Goal: Task Accomplishment & Management: Use online tool/utility

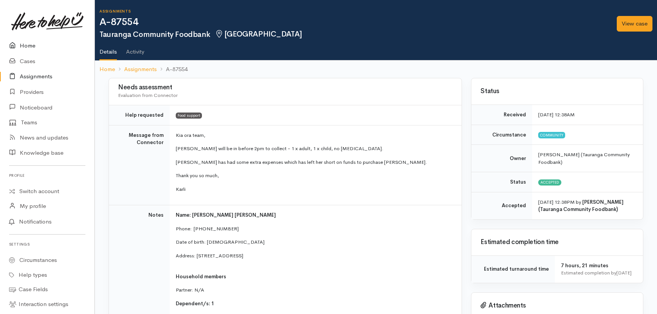
scroll to position [413, 0]
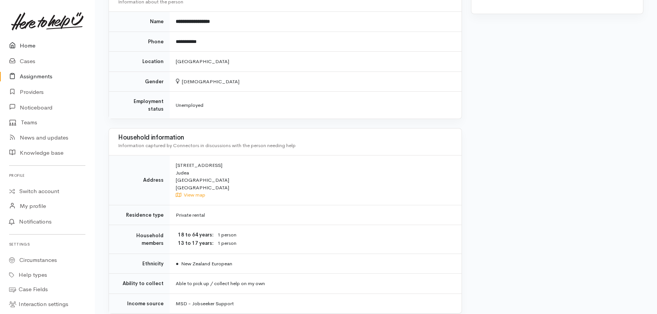
click at [27, 42] on link "Home" at bounding box center [47, 46] width 95 height 16
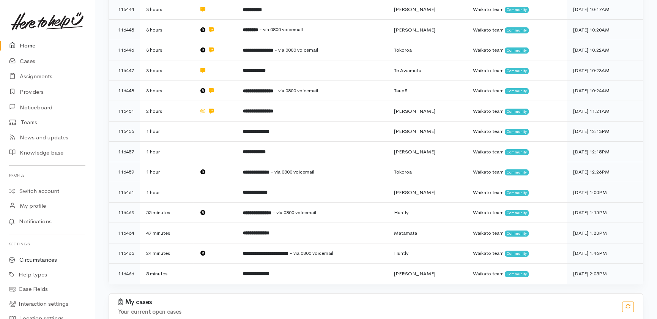
scroll to position [243, 0]
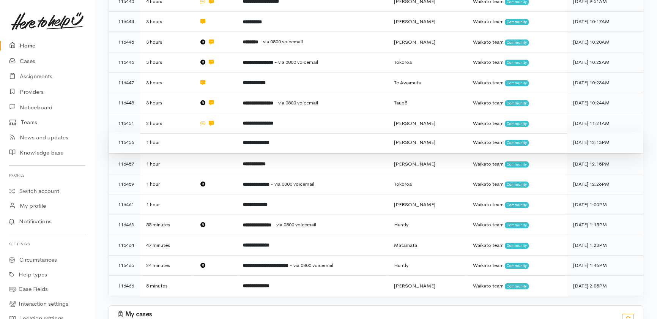
click at [195, 132] on td at bounding box center [215, 142] width 44 height 21
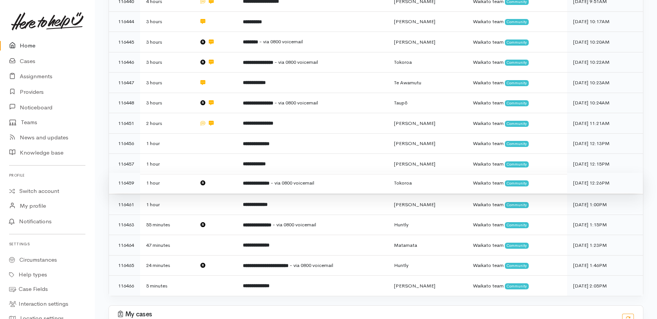
drag, startPoint x: 183, startPoint y: 136, endPoint x: 181, endPoint y: 149, distance: 12.3
click at [183, 154] on td "1 hour" at bounding box center [166, 164] width 53 height 21
click at [179, 173] on td "1 hour" at bounding box center [166, 183] width 53 height 21
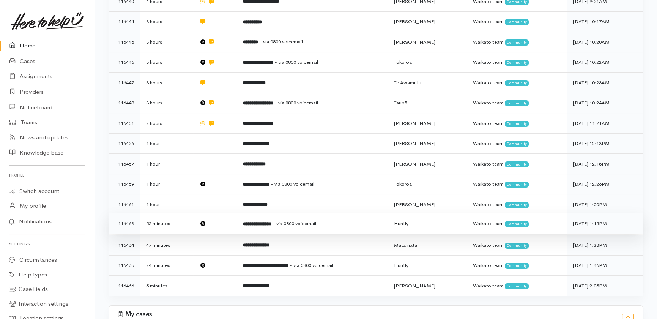
drag, startPoint x: 177, startPoint y: 171, endPoint x: 180, endPoint y: 186, distance: 15.4
click at [178, 194] on td "1 hour" at bounding box center [166, 204] width 53 height 21
click at [182, 213] on td "55 minutes" at bounding box center [166, 223] width 53 height 21
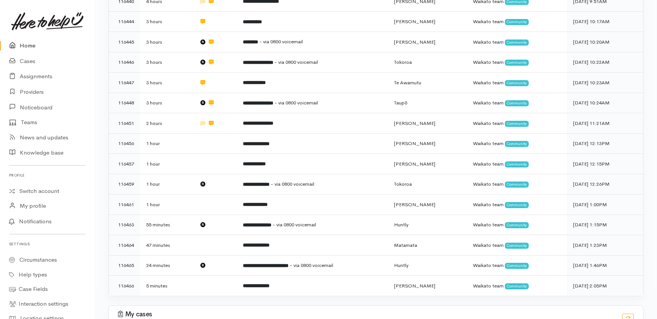
drag, startPoint x: 185, startPoint y: 213, endPoint x: 185, endPoint y: 222, distance: 8.4
click at [186, 235] on td "47 minutes" at bounding box center [166, 245] width 53 height 21
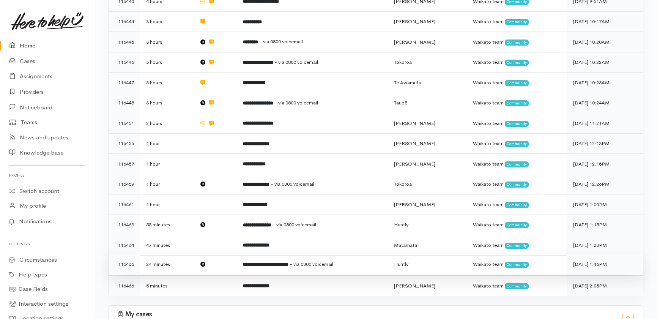
click at [185, 254] on td "24 minutes" at bounding box center [166, 264] width 53 height 21
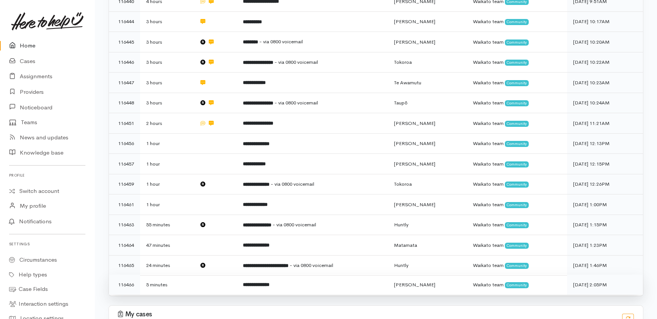
click at [183, 275] on td "5 minutes" at bounding box center [166, 285] width 53 height 20
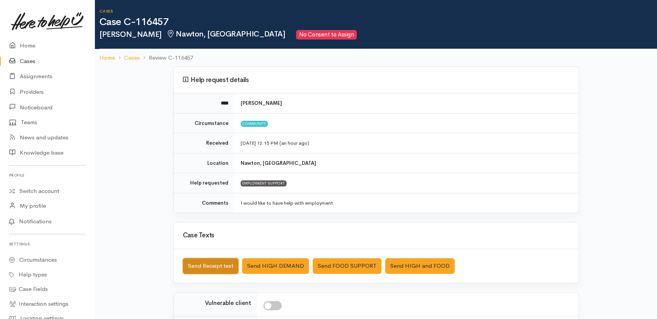
click at [204, 264] on button "Send Receipt text" at bounding box center [210, 266] width 55 height 16
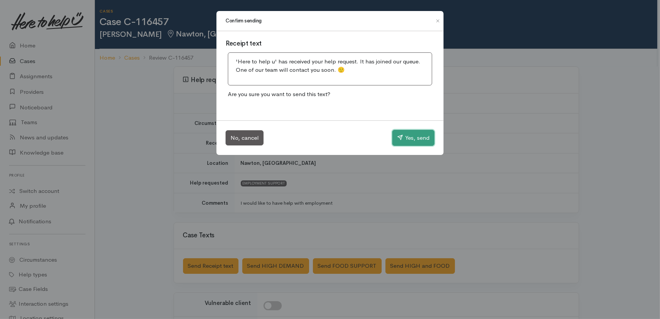
click at [411, 137] on button "Yes, send" at bounding box center [413, 138] width 42 height 16
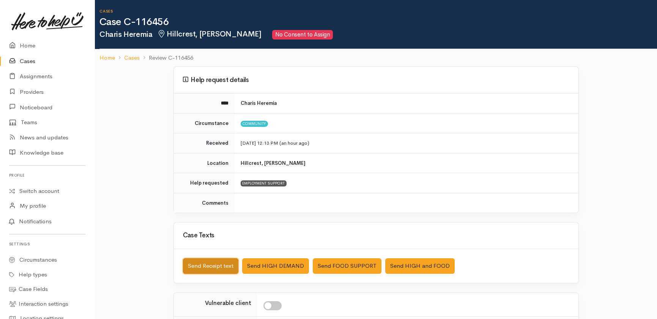
click at [212, 263] on button "Send Receipt text" at bounding box center [210, 266] width 55 height 16
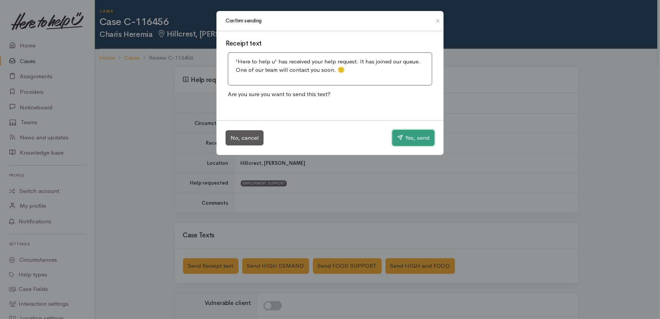
drag, startPoint x: 421, startPoint y: 137, endPoint x: 369, endPoint y: 129, distance: 52.7
click at [421, 137] on button "Yes, send" at bounding box center [413, 138] width 42 height 16
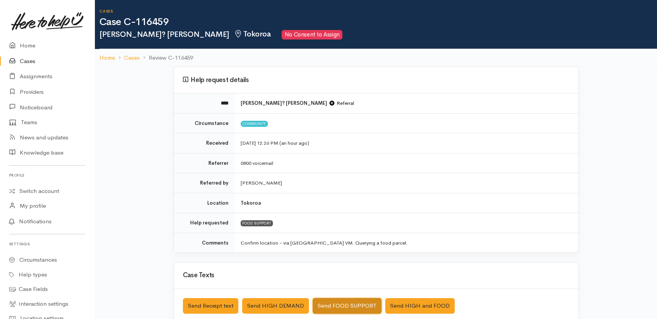
drag, startPoint x: 349, startPoint y: 304, endPoint x: 646, endPoint y: 55, distance: 387.7
click at [646, 55] on div "Cases Case C-116459 [GEOGRAPHIC_DATA]? [PERSON_NAME] [GEOGRAPHIC_DATA] No Conse…" at bounding box center [376, 235] width 563 height 471
click at [646, 55] on ol "Home Cases Review C-116459" at bounding box center [376, 58] width 553 height 18
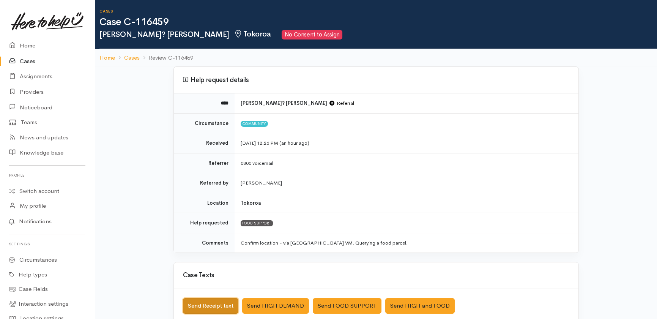
click at [208, 309] on button "Send Receipt text" at bounding box center [210, 306] width 55 height 16
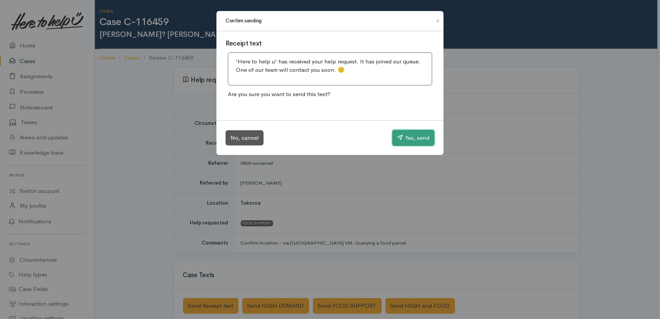
click at [413, 136] on button "Yes, send" at bounding box center [413, 138] width 42 height 16
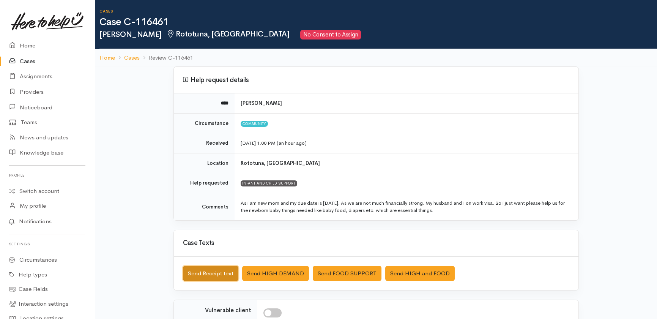
click at [202, 271] on button "Send Receipt text" at bounding box center [210, 274] width 55 height 16
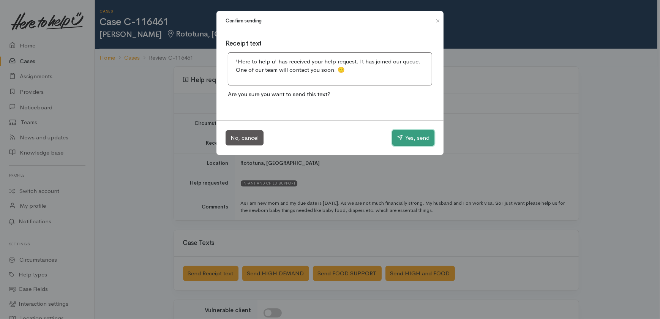
click at [419, 136] on button "Yes, send" at bounding box center [413, 138] width 42 height 16
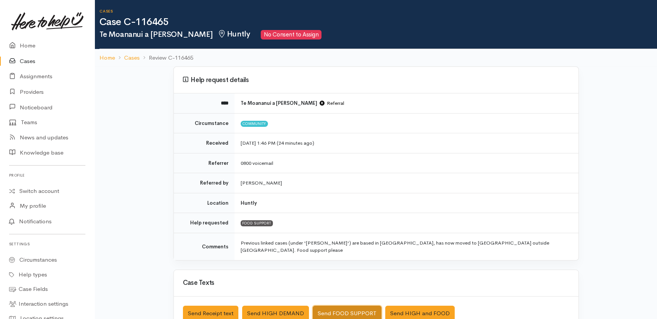
click at [341, 306] on button "Send FOOD SUPPORT" at bounding box center [347, 314] width 69 height 16
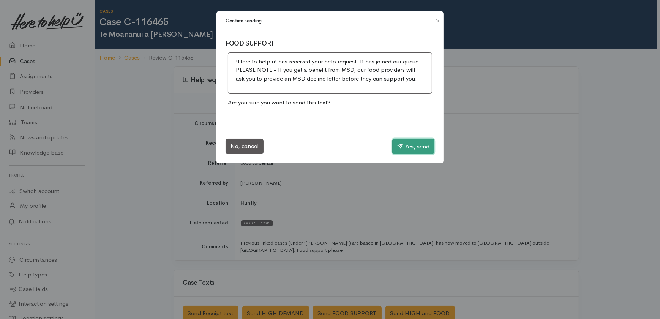
drag, startPoint x: 412, startPoint y: 145, endPoint x: 415, endPoint y: 121, distance: 24.5
click at [412, 147] on button "Yes, send" at bounding box center [413, 147] width 42 height 16
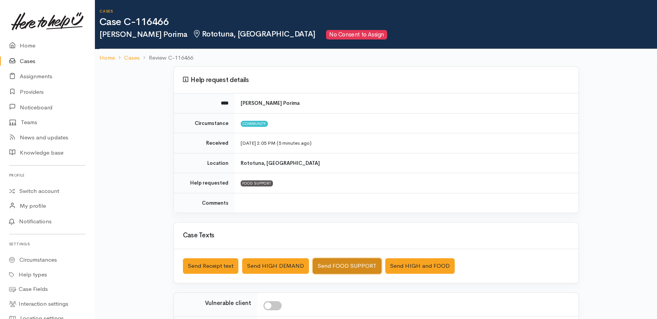
click at [337, 265] on button "Send FOOD SUPPORT" at bounding box center [347, 266] width 69 height 16
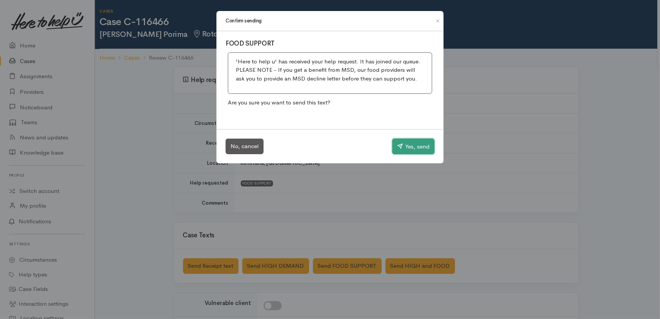
click at [411, 144] on button "Yes, send" at bounding box center [413, 147] width 42 height 16
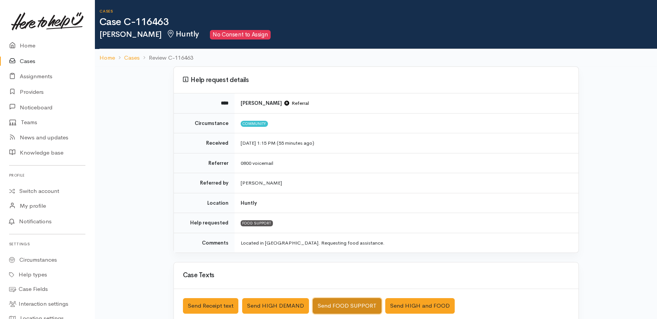
click at [353, 302] on button "Send FOOD SUPPORT" at bounding box center [347, 306] width 69 height 16
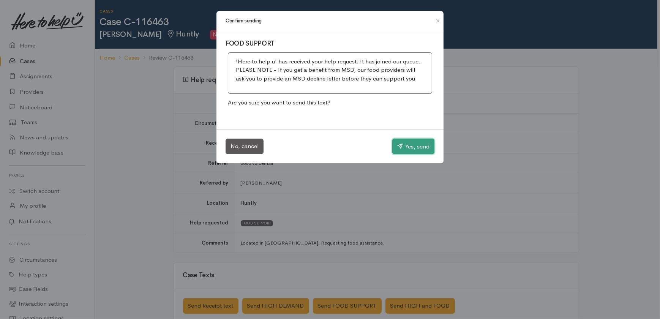
click at [416, 144] on button "Yes, send" at bounding box center [413, 147] width 42 height 16
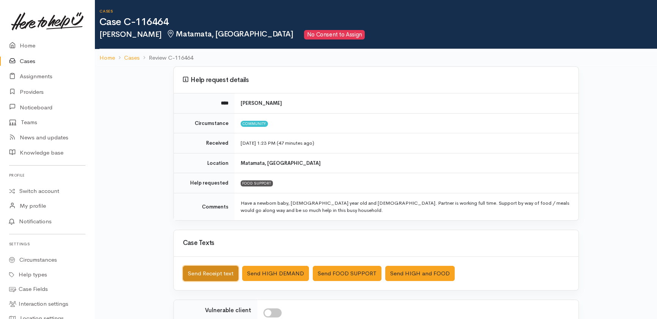
click at [202, 272] on button "Send Receipt text" at bounding box center [210, 274] width 55 height 16
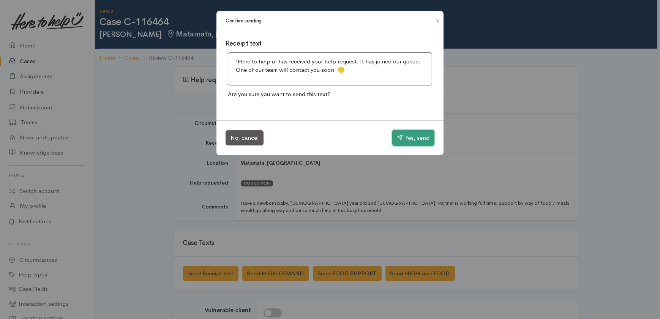
click at [410, 141] on button "Yes, send" at bounding box center [413, 138] width 42 height 16
